Goal: Task Accomplishment & Management: Use online tool/utility

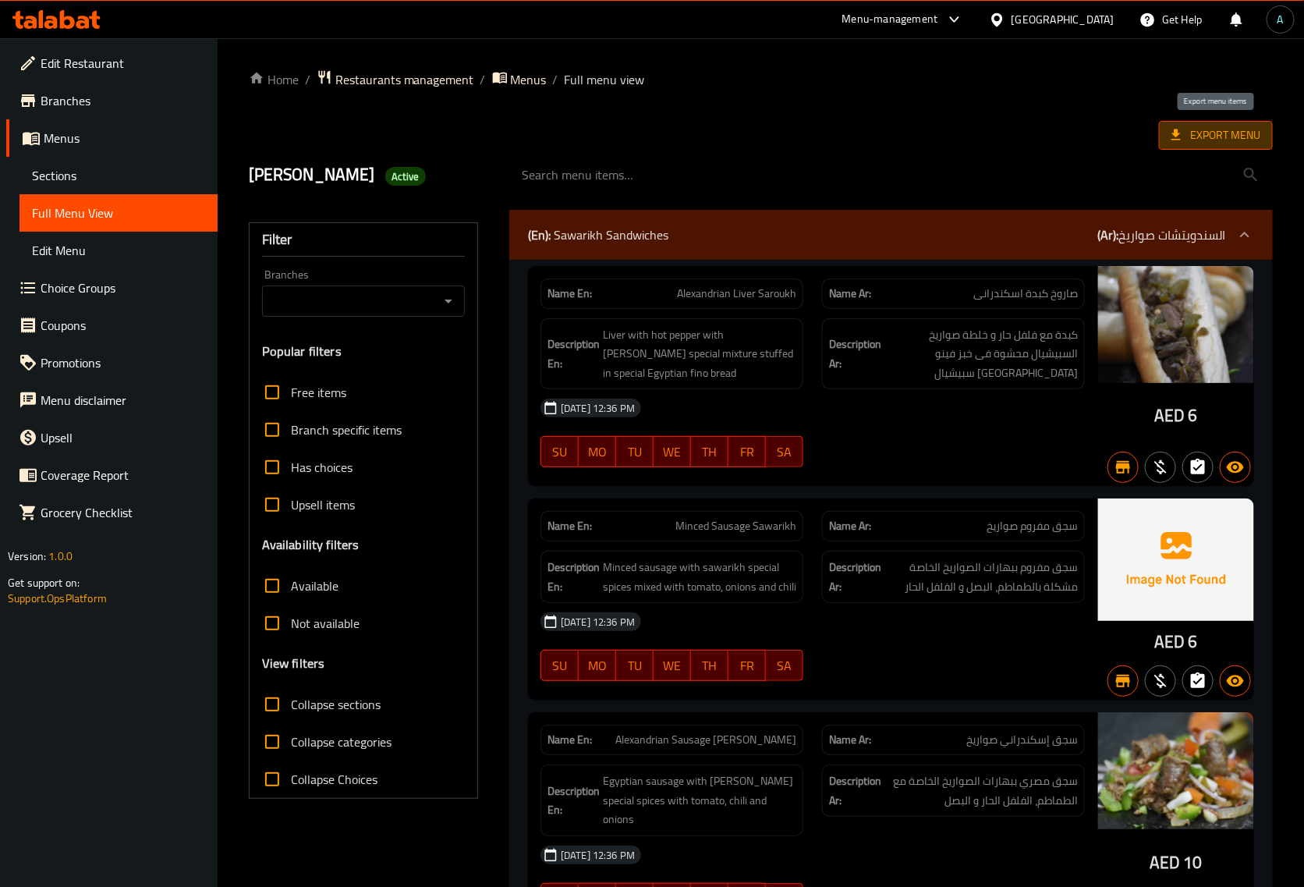
click at [1260, 139] on span "Export Menu" at bounding box center [1215, 135] width 89 height 19
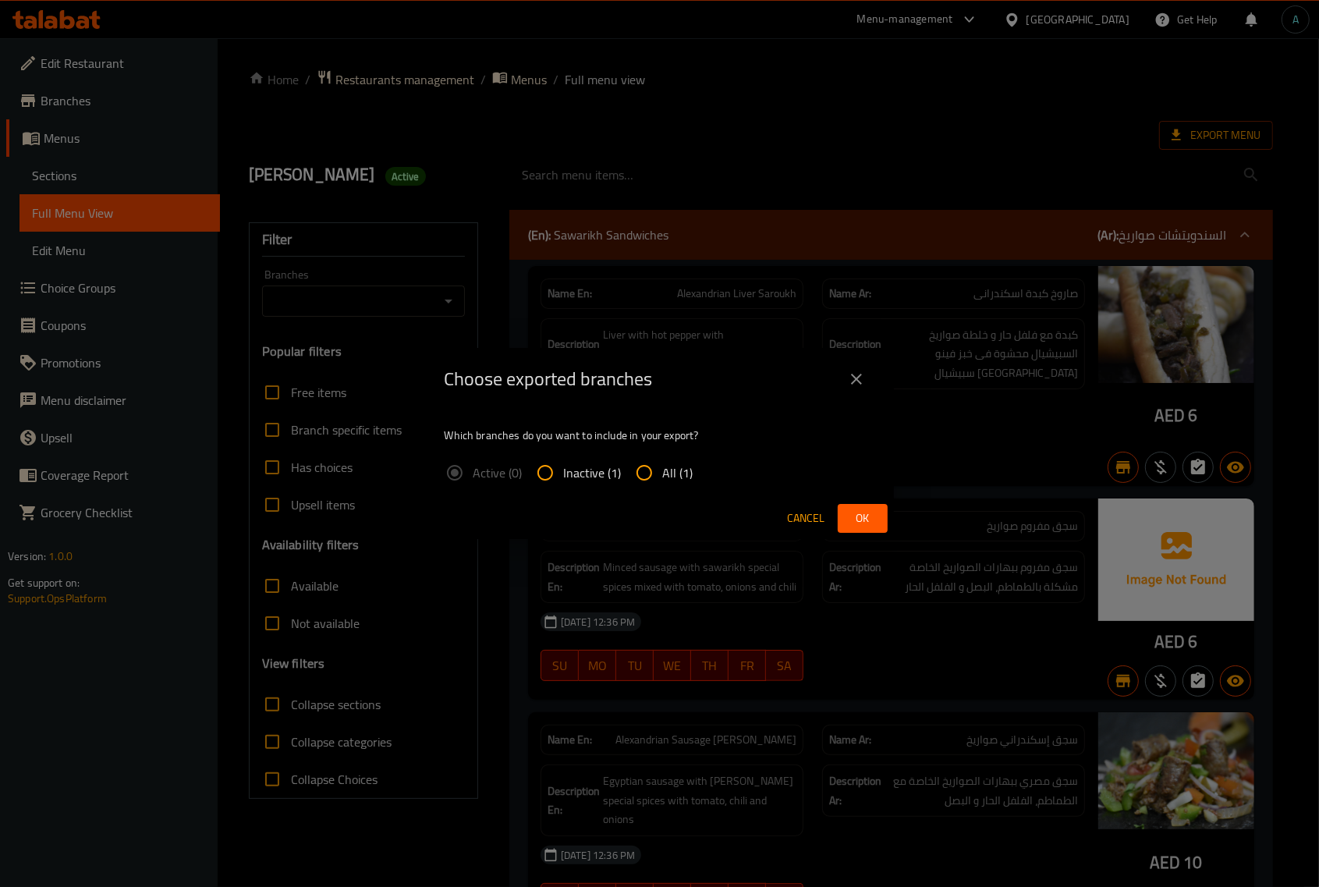
click at [687, 477] on span "All (1)" at bounding box center [678, 472] width 30 height 19
click at [663, 477] on input "All (1)" at bounding box center [644, 472] width 37 height 37
radio input "true"
click at [848, 509] on button "Ok" at bounding box center [863, 518] width 50 height 29
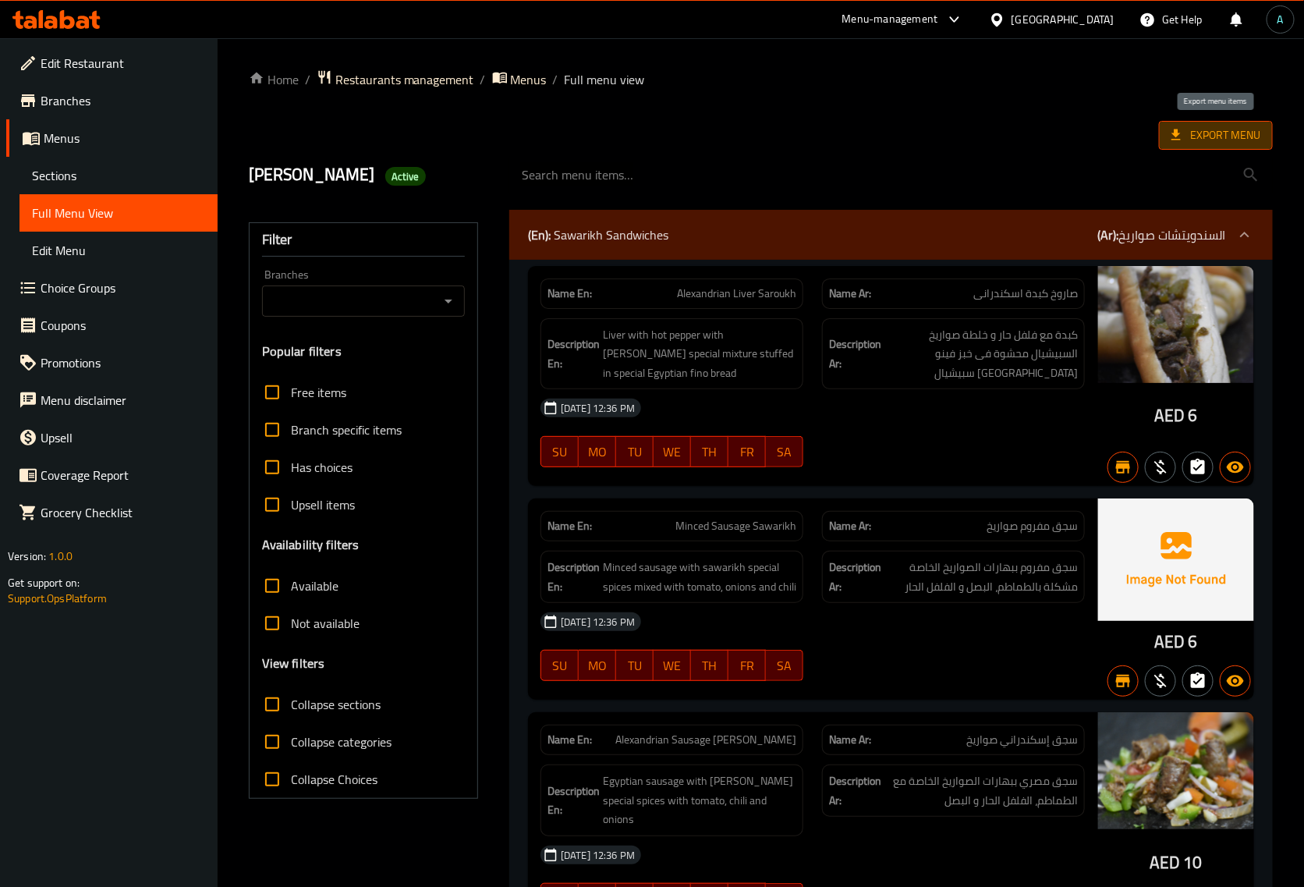
click at [1225, 135] on span "Export Menu" at bounding box center [1215, 135] width 89 height 19
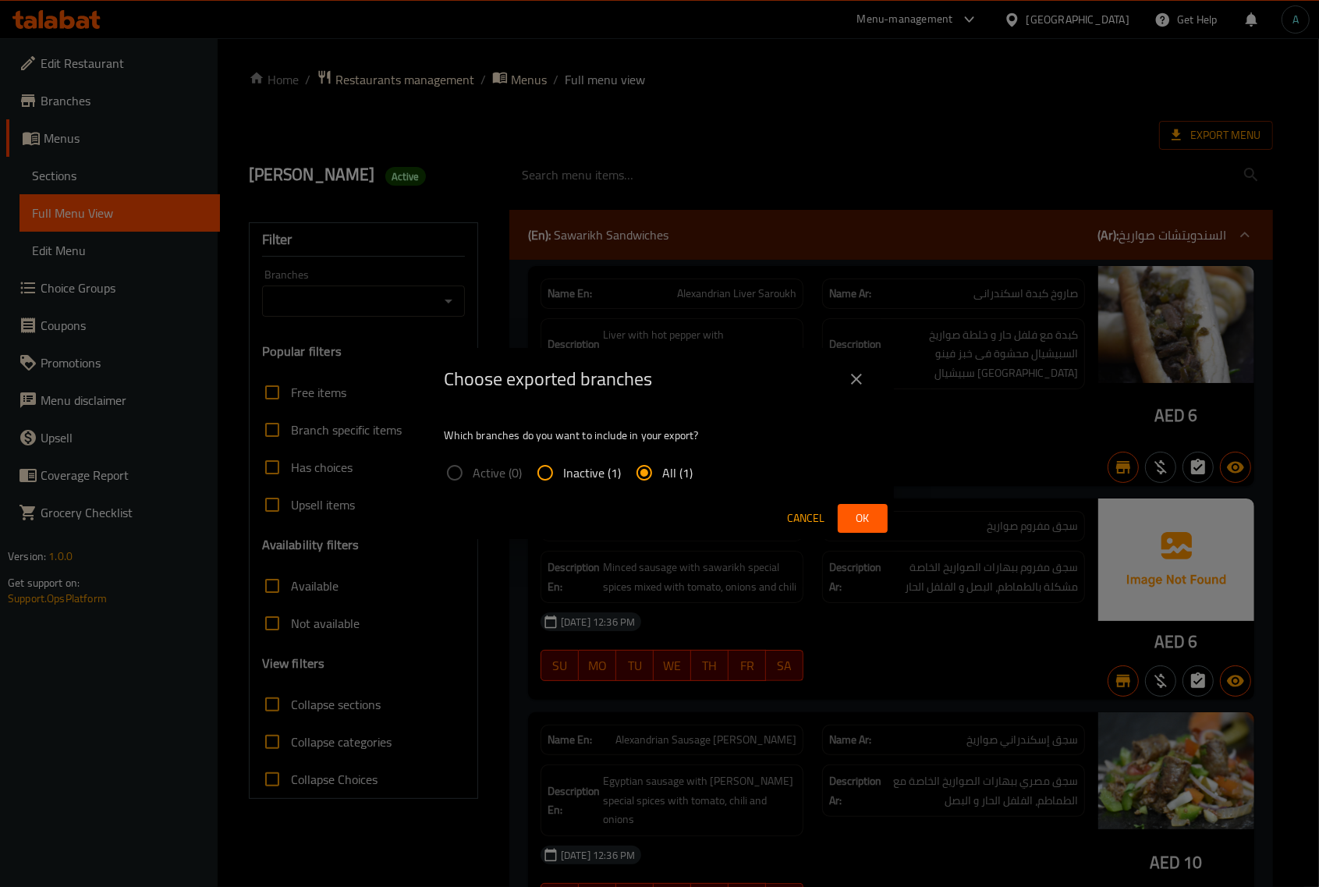
click at [850, 509] on span "Ok" at bounding box center [862, 518] width 25 height 19
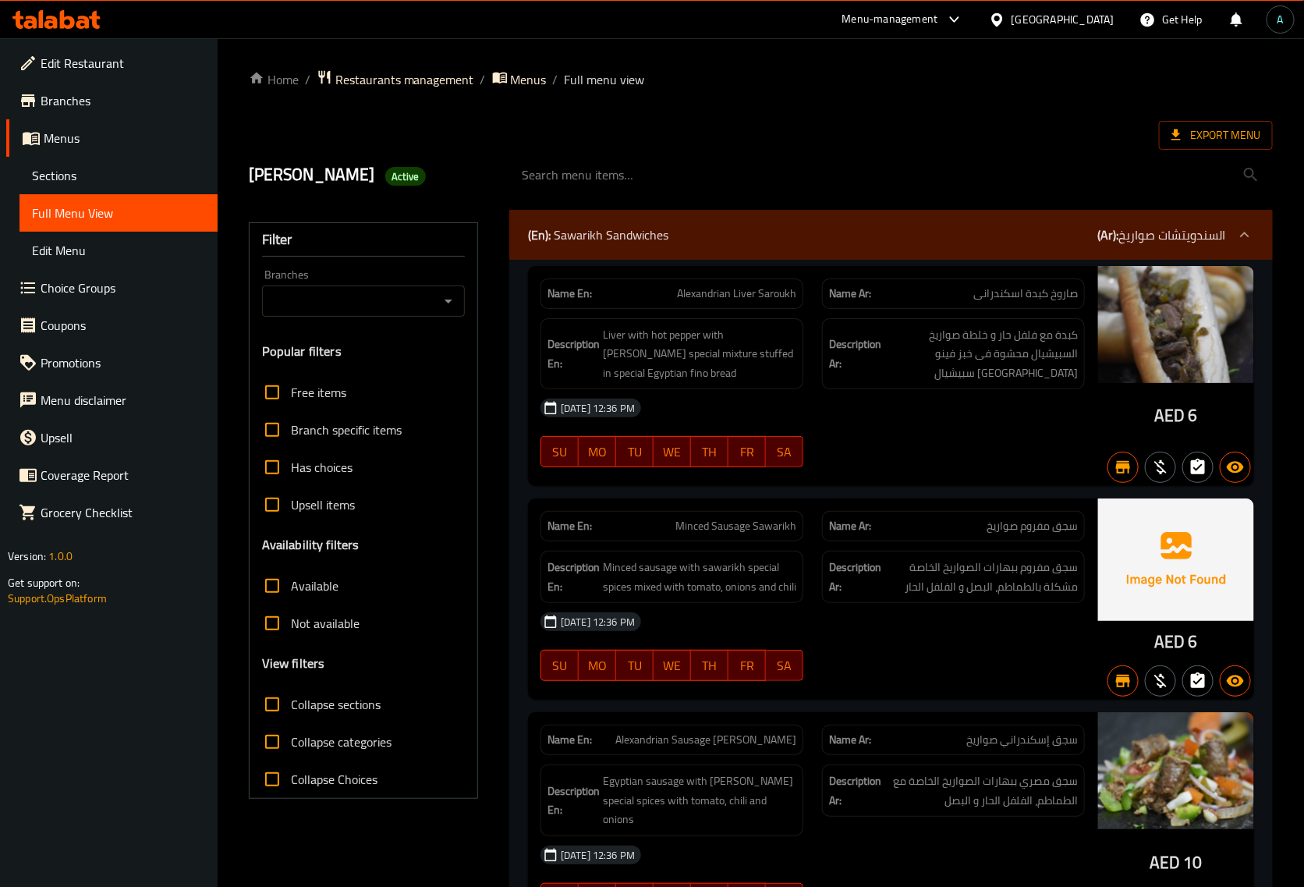
click at [72, 25] on icon at bounding box center [67, 19] width 15 height 19
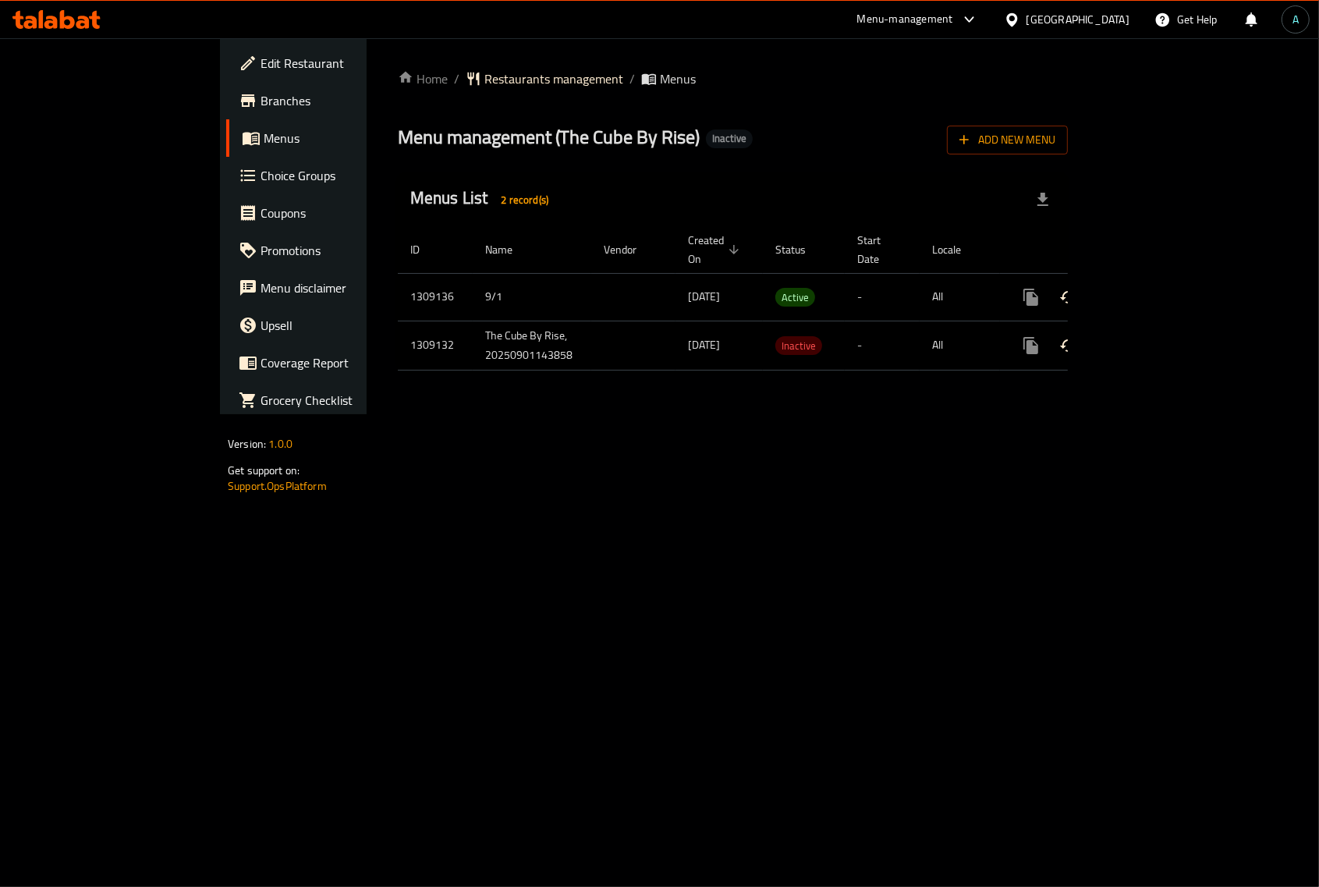
click at [1153, 288] on icon "enhanced table" at bounding box center [1143, 297] width 19 height 19
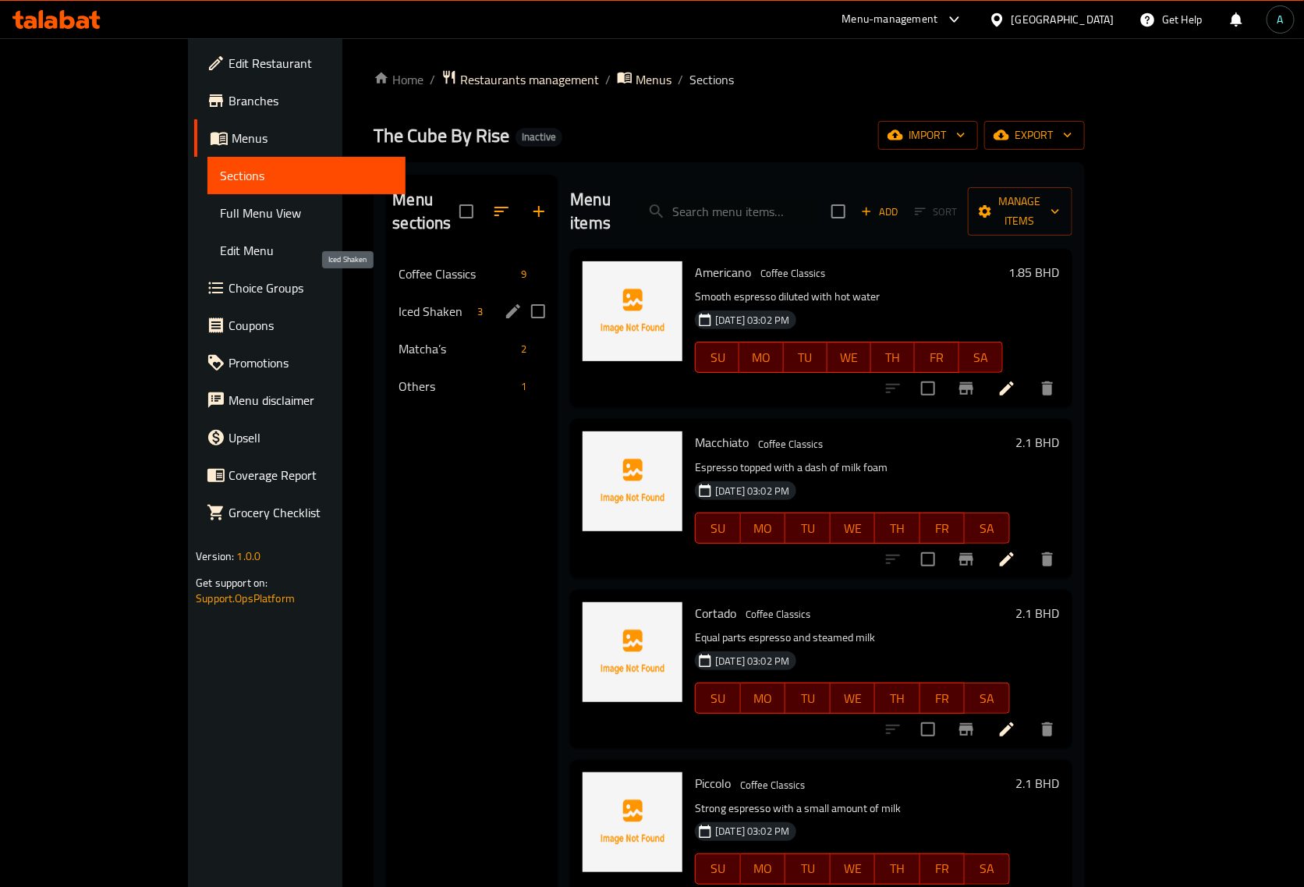
click at [399, 302] on span "Iced Shaken" at bounding box center [435, 311] width 73 height 19
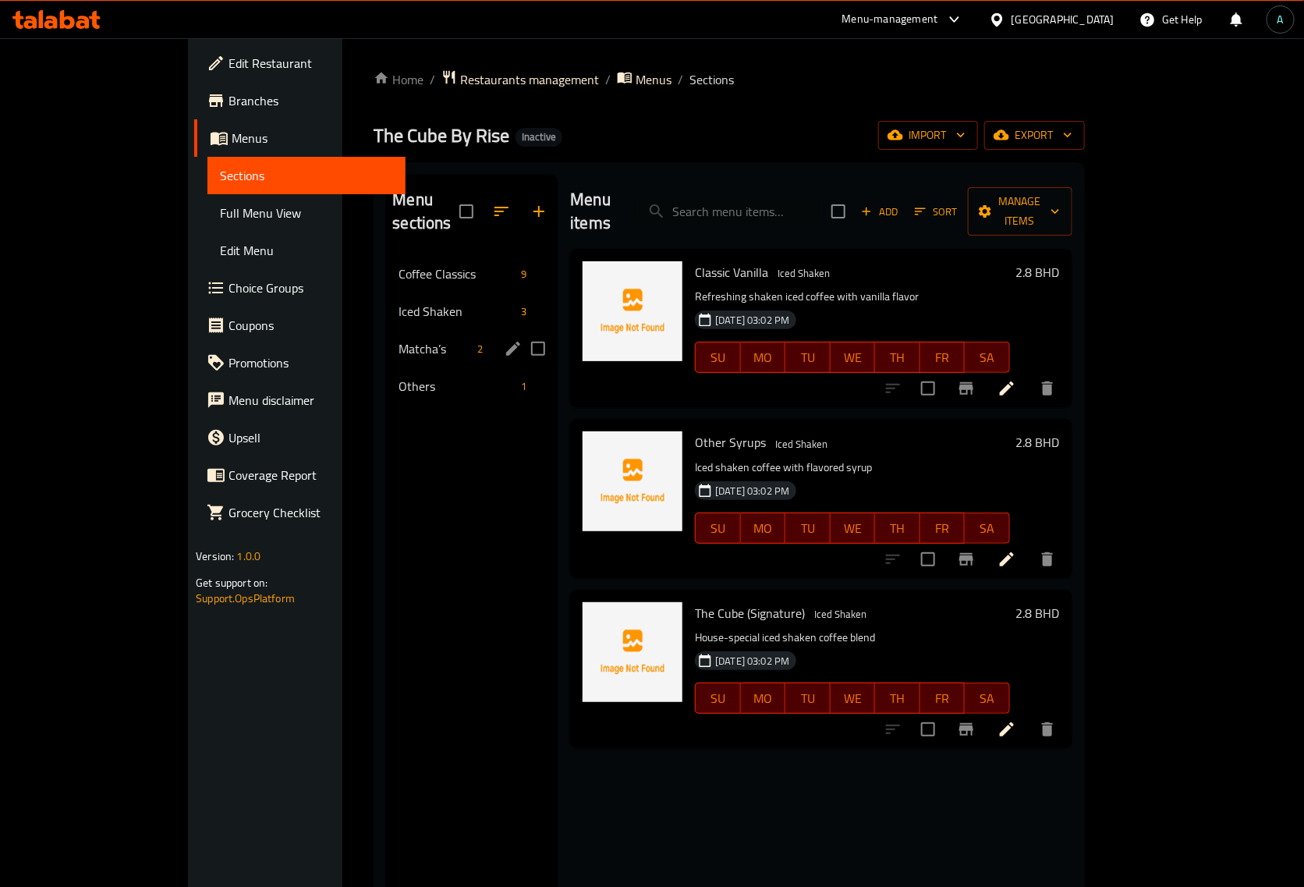
click at [399, 339] on span "Matcha’s" at bounding box center [435, 348] width 73 height 19
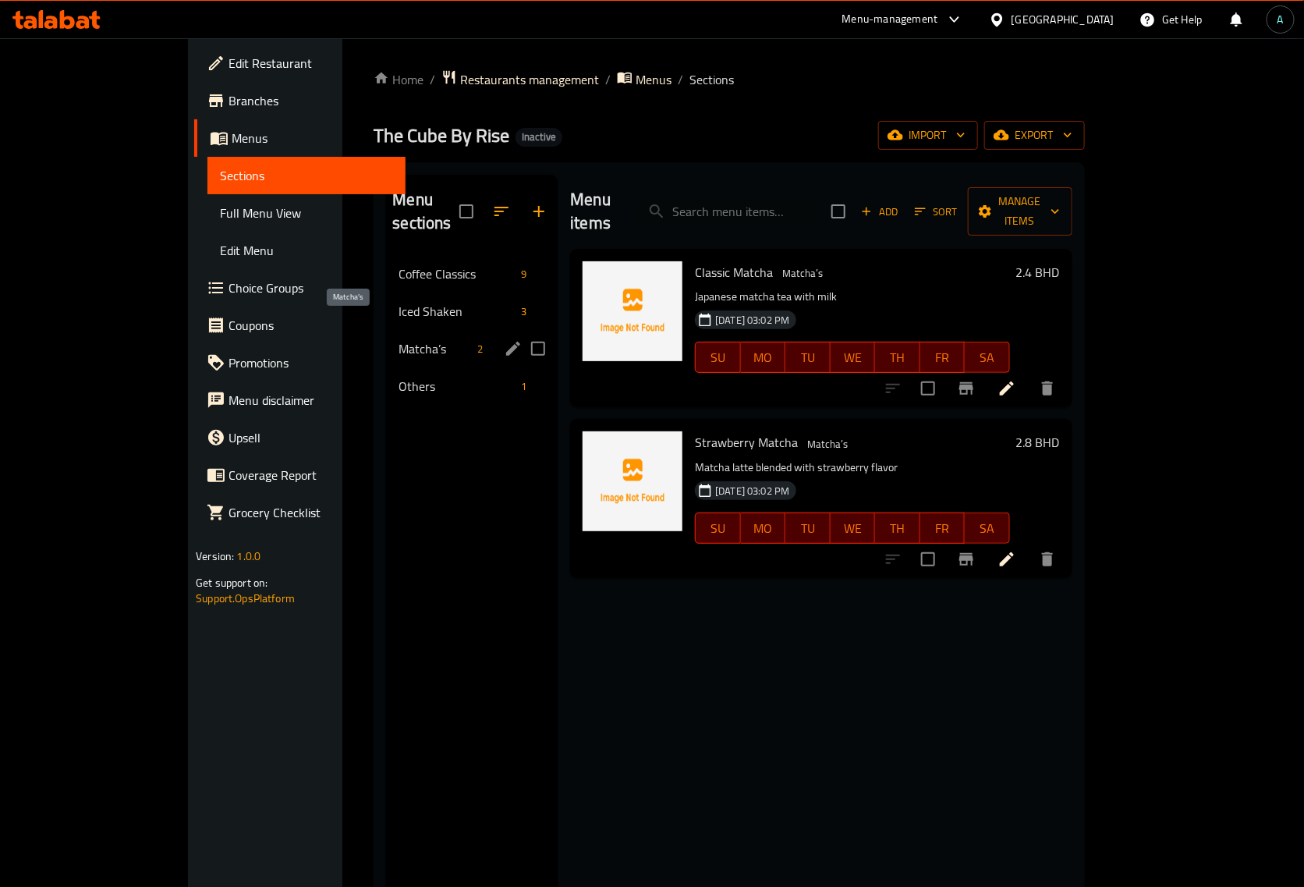
click at [399, 339] on span "Matcha’s" at bounding box center [435, 348] width 73 height 19
click at [399, 377] on span "Others" at bounding box center [435, 386] width 73 height 19
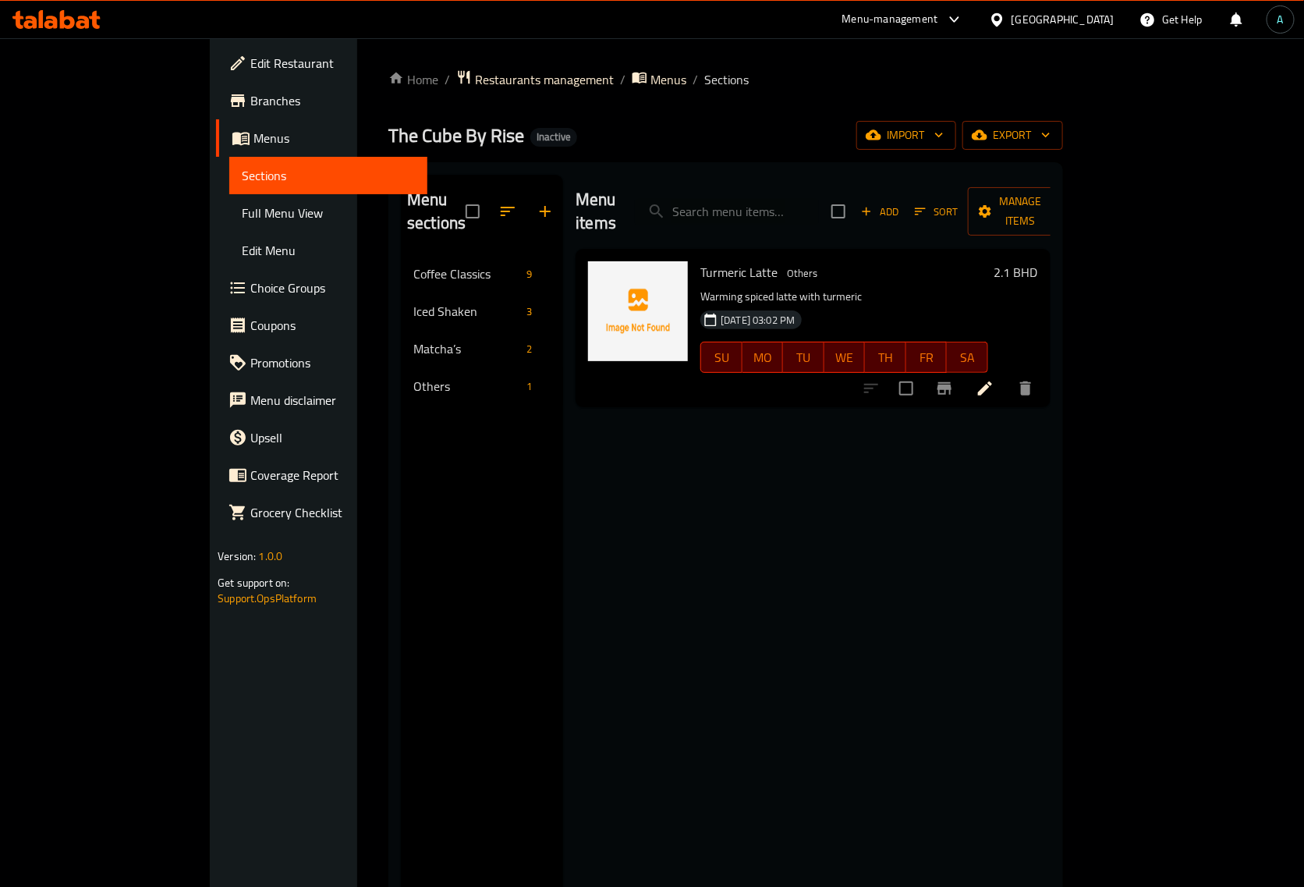
click at [242, 209] on span "Full Menu View" at bounding box center [328, 213] width 173 height 19
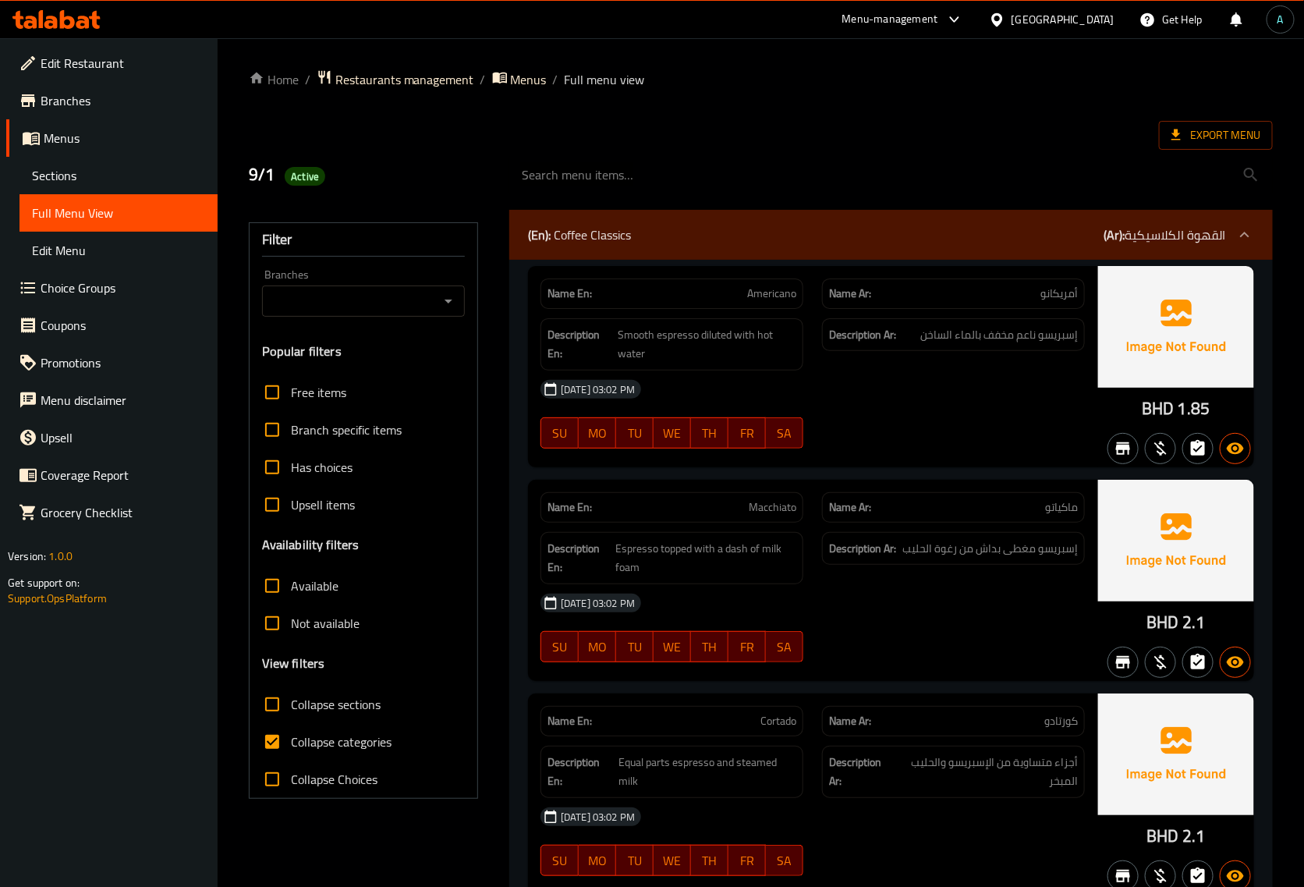
click at [285, 741] on input "Collapse categories" at bounding box center [271, 741] width 37 height 37
checkbox input "false"
drag, startPoint x: 1145, startPoint y: 403, endPoint x: 1179, endPoint y: 408, distance: 33.9
click at [1179, 408] on div "BHD 1.85" at bounding box center [1176, 408] width 68 height 23
copy span "BHD"
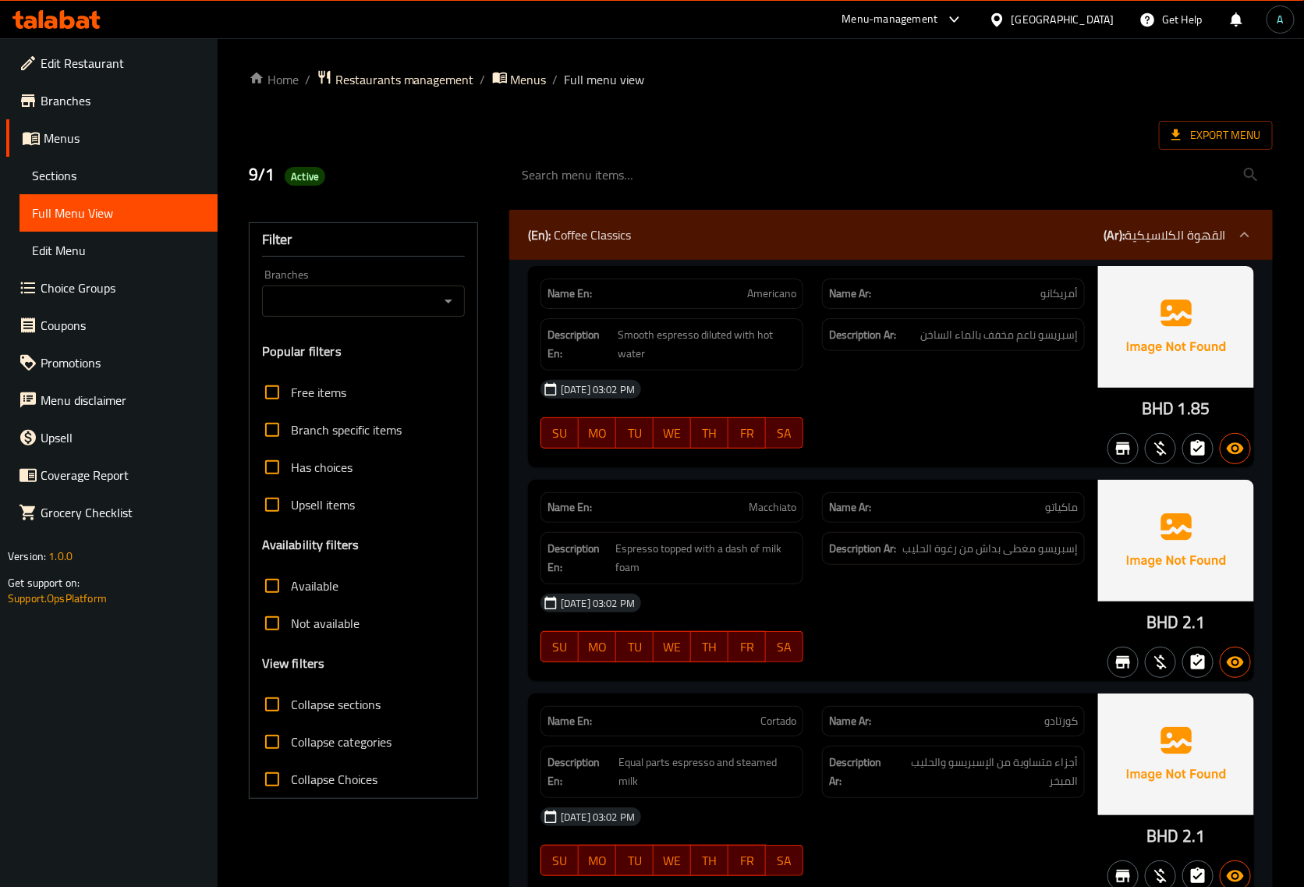
click at [848, 404] on div "[DATE] 03:02 PM" at bounding box center [812, 388] width 563 height 37
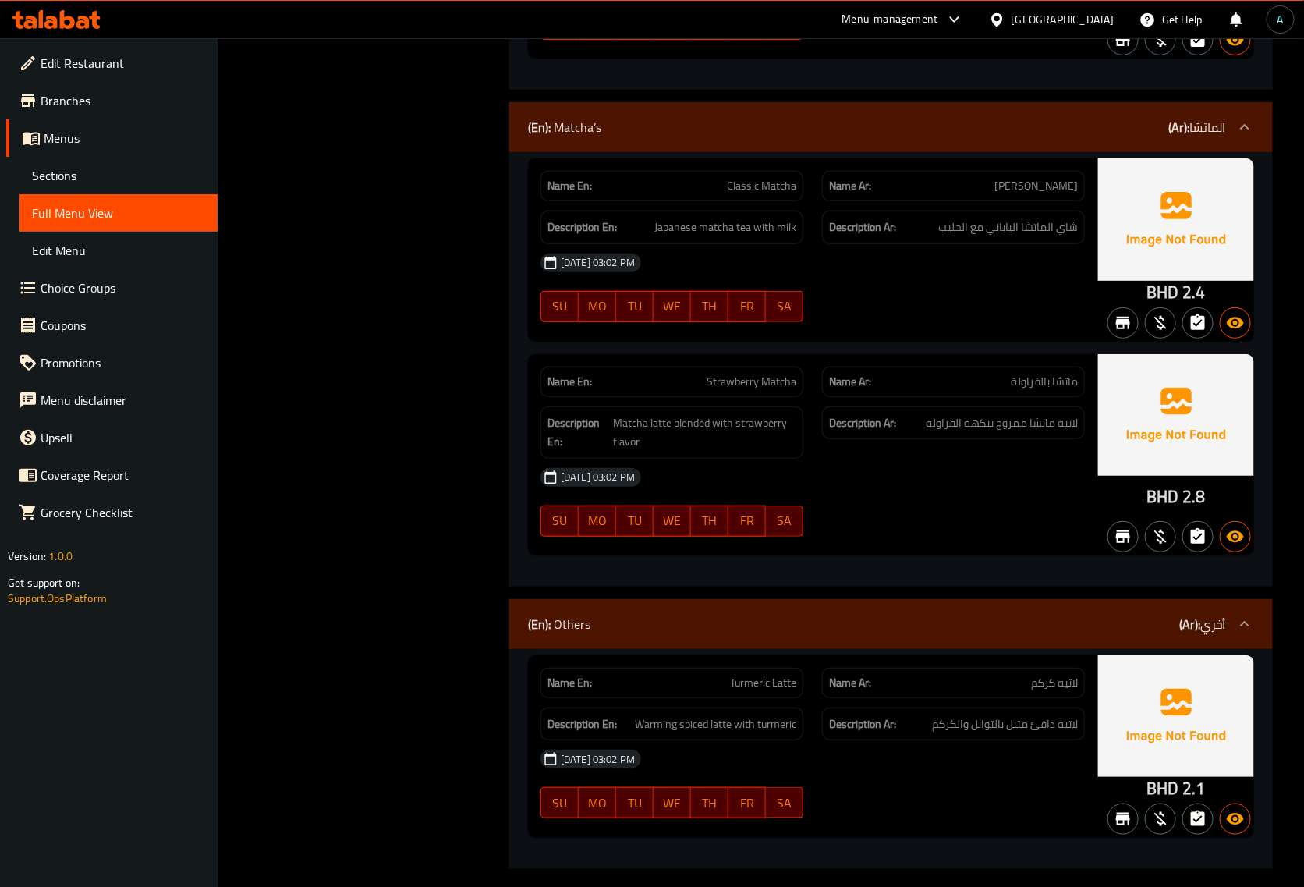
scroll to position [2830, 0]
